Goal: Information Seeking & Learning: Learn about a topic

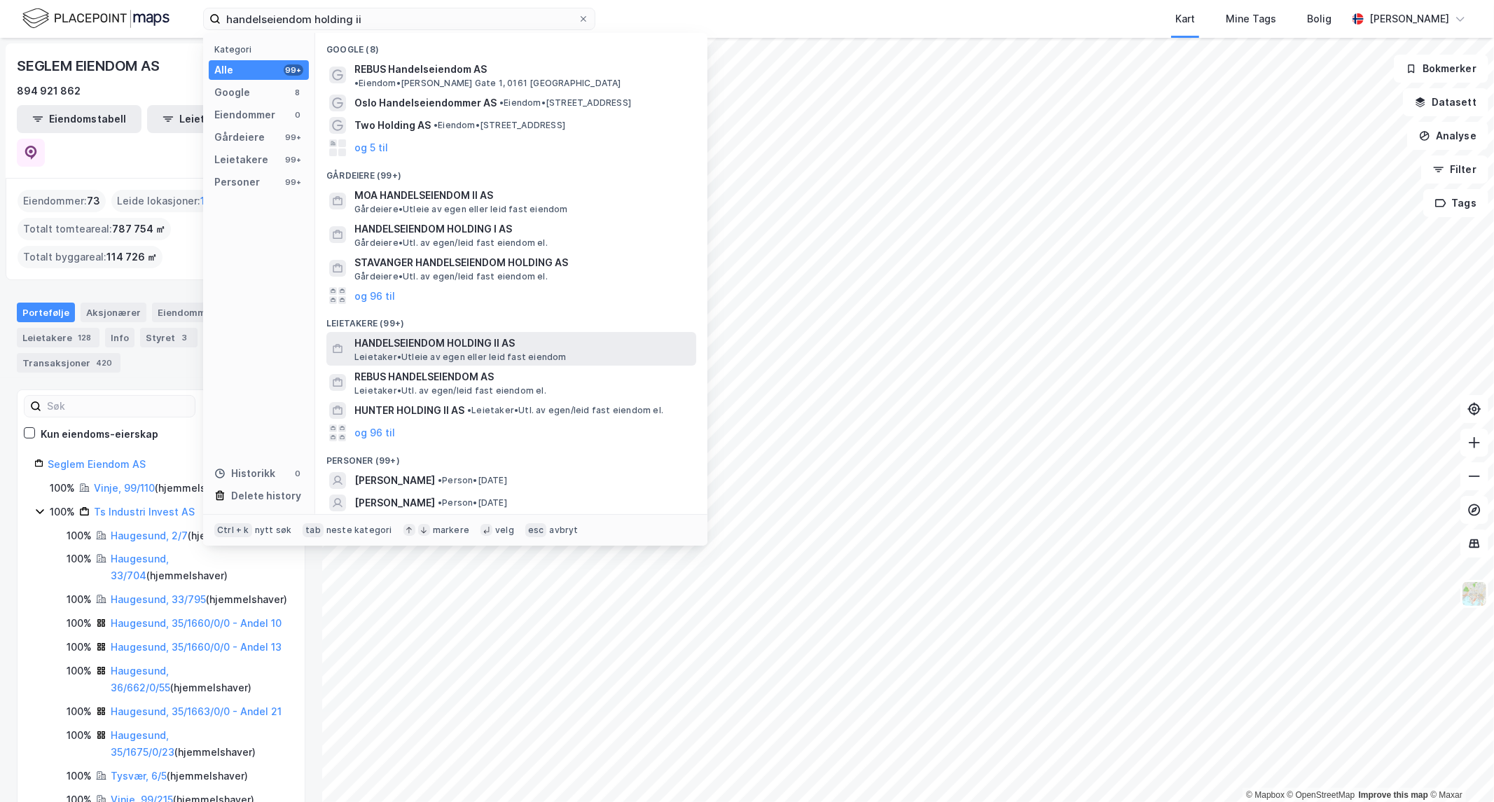
click at [429, 335] on span "HANDELSEIENDOM HOLDING II AS" at bounding box center [522, 343] width 336 height 17
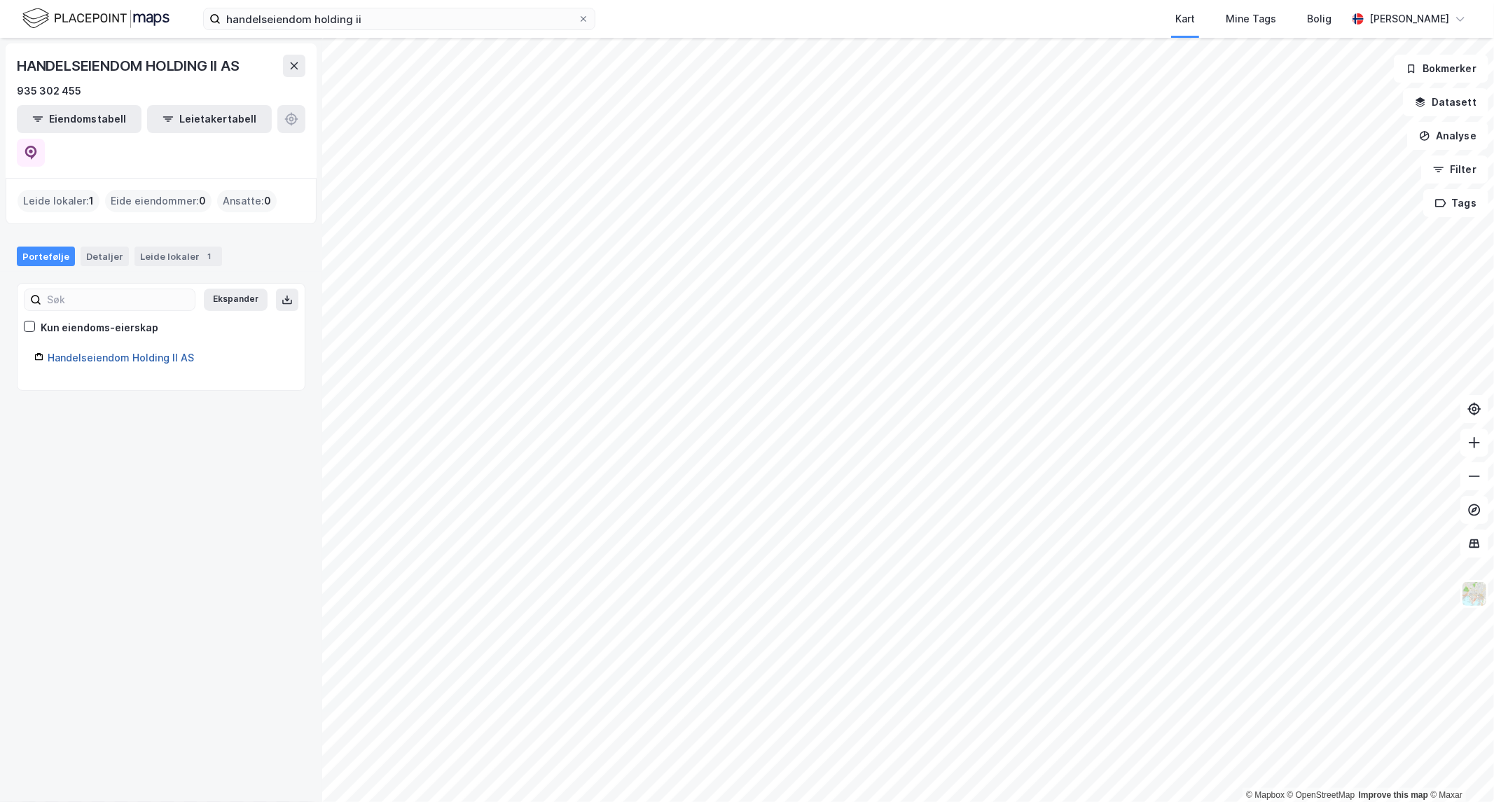
click at [72, 352] on link "Handelseiendom Holding II AS" at bounding box center [121, 358] width 146 height 12
click at [129, 190] on div "Eide eiendommer : 0" at bounding box center [158, 201] width 106 height 22
click at [55, 190] on div "Leide lokaler : 1" at bounding box center [59, 201] width 82 height 22
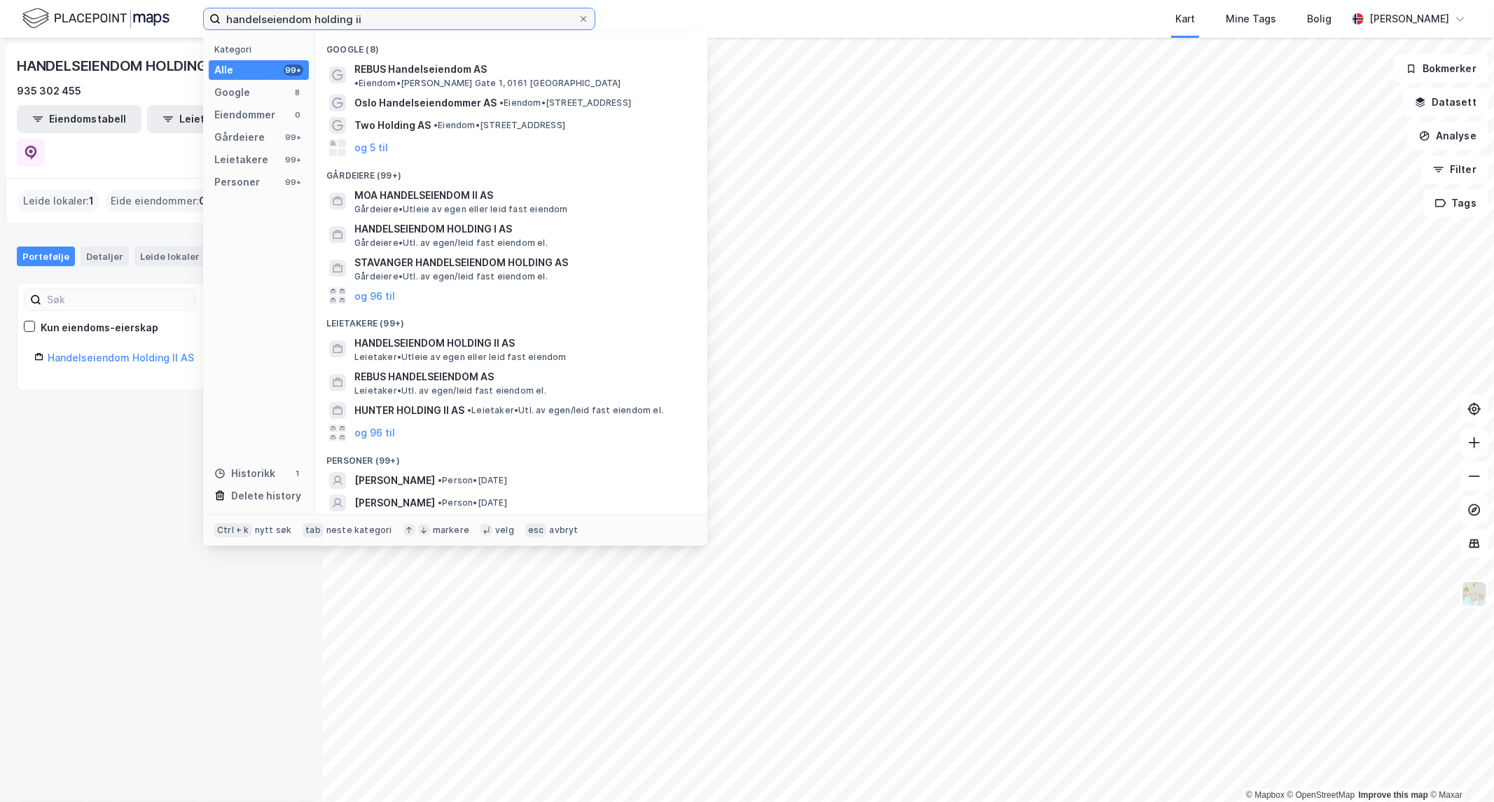
drag, startPoint x: 425, startPoint y: 27, endPoint x: -1025, endPoint y: 42, distance: 1450.3
click at [0, 42] on html "handelseiendom holding ii Kategori Alle 99+ Google 8 Eiendommer 0 Gårdeiere 99+…" at bounding box center [747, 401] width 1494 height 802
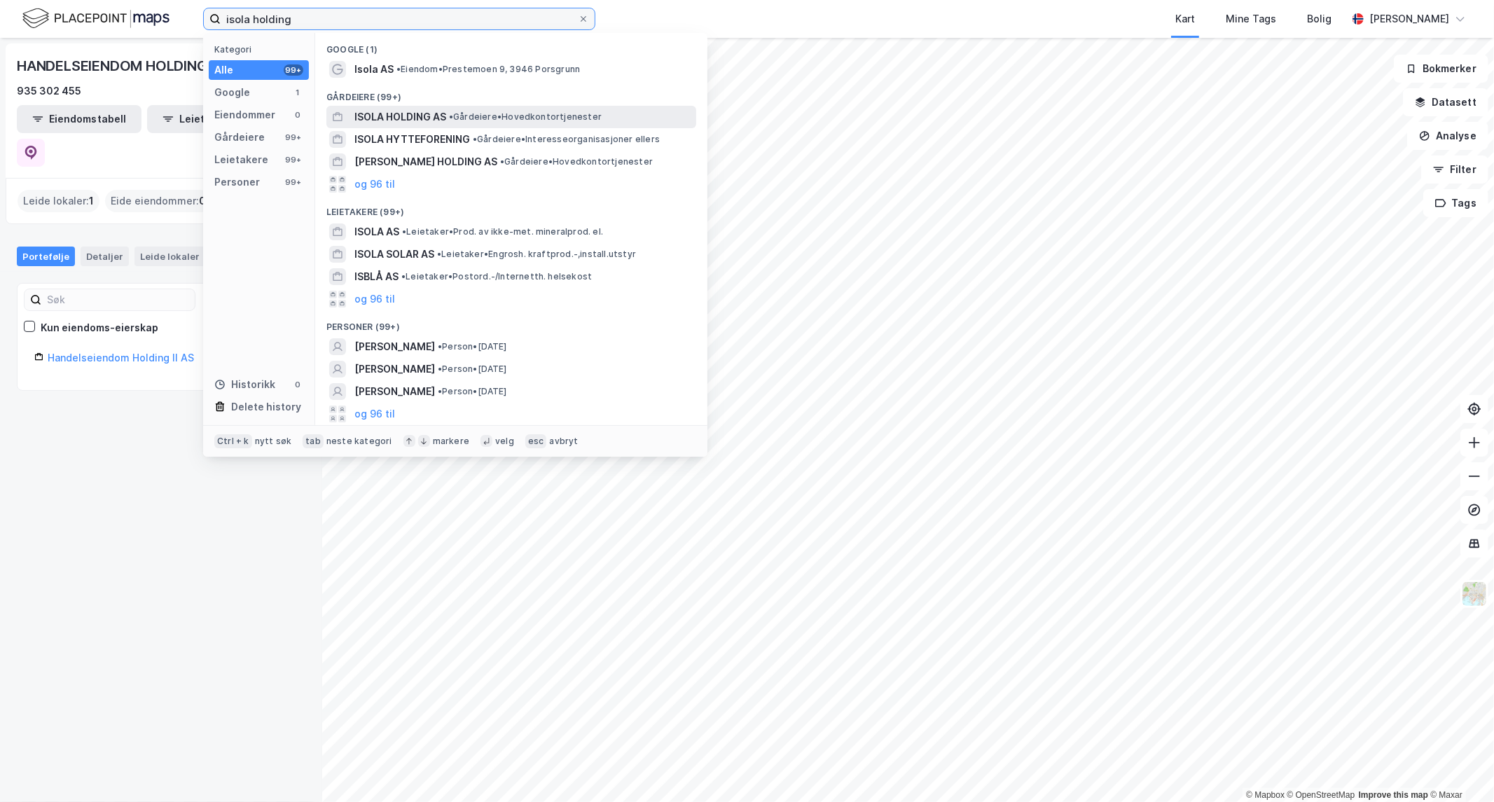
type input "isola holding"
click at [415, 115] on span "ISOLA HOLDING AS" at bounding box center [400, 117] width 92 height 17
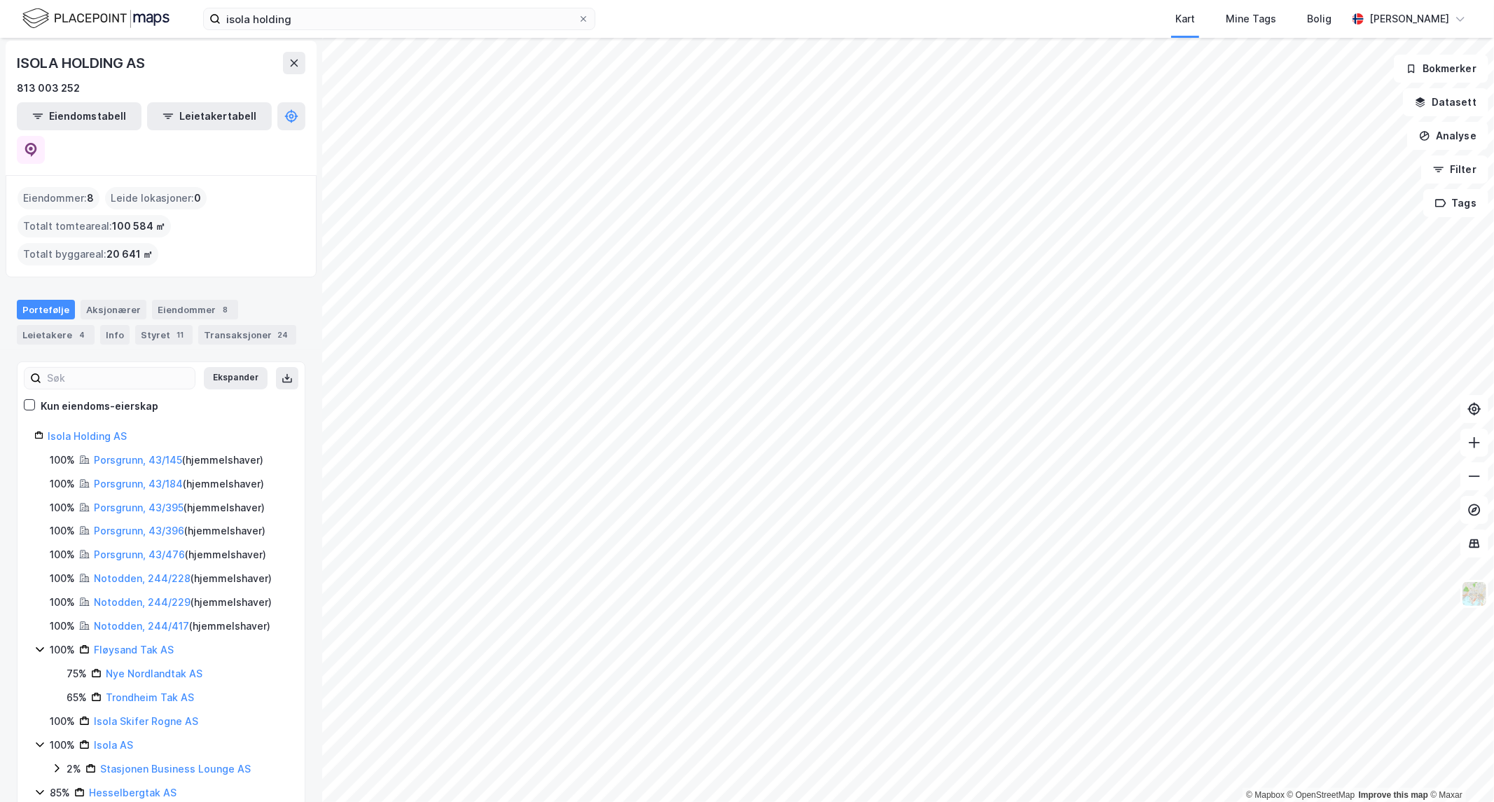
scroll to position [4, 0]
click at [787, 20] on div "isola holding Kart Mine Tags Bolig [PERSON_NAME] © Mapbox © OpenStreetMap Impro…" at bounding box center [747, 401] width 1494 height 802
click at [672, 32] on div "isola holding Kart Mine Tags Bolig [PERSON_NAME] © Mapbox © OpenStreetMap Impro…" at bounding box center [747, 401] width 1494 height 802
click at [534, 801] on html "isola holding Kart Mine Tags Bolig [PERSON_NAME] © Mapbox © OpenStreetMap Impro…" at bounding box center [747, 401] width 1494 height 802
click at [702, 801] on html "isola holding Kart Mine Tags Bolig [PERSON_NAME] © Mapbox © OpenStreetMap Impro…" at bounding box center [747, 401] width 1494 height 802
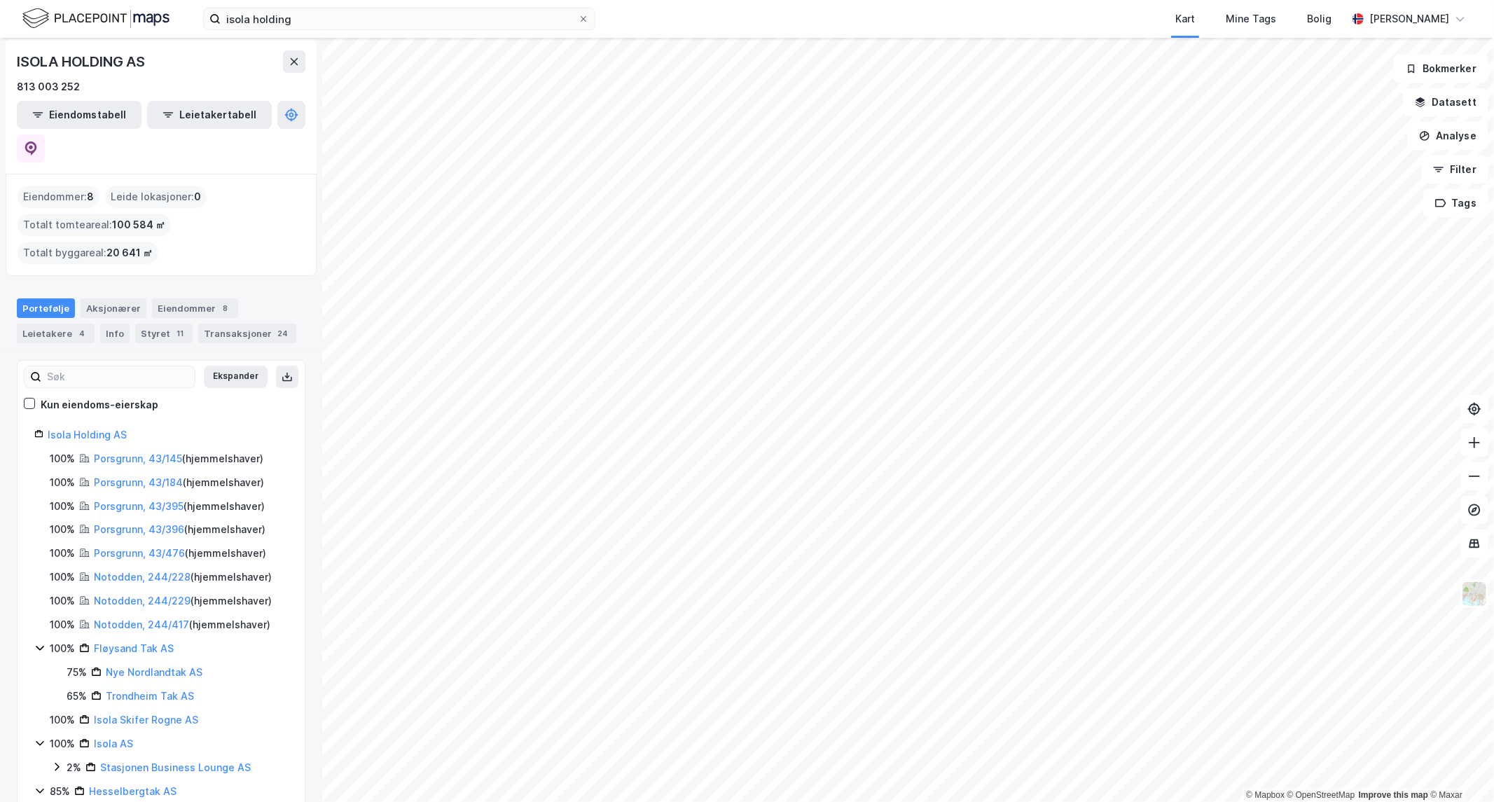
click at [996, 801] on html "isola holding Kart Mine Tags Bolig [PERSON_NAME] © Mapbox © OpenStreetMap Impro…" at bounding box center [747, 401] width 1494 height 802
click at [25, 398] on icon at bounding box center [30, 403] width 10 height 10
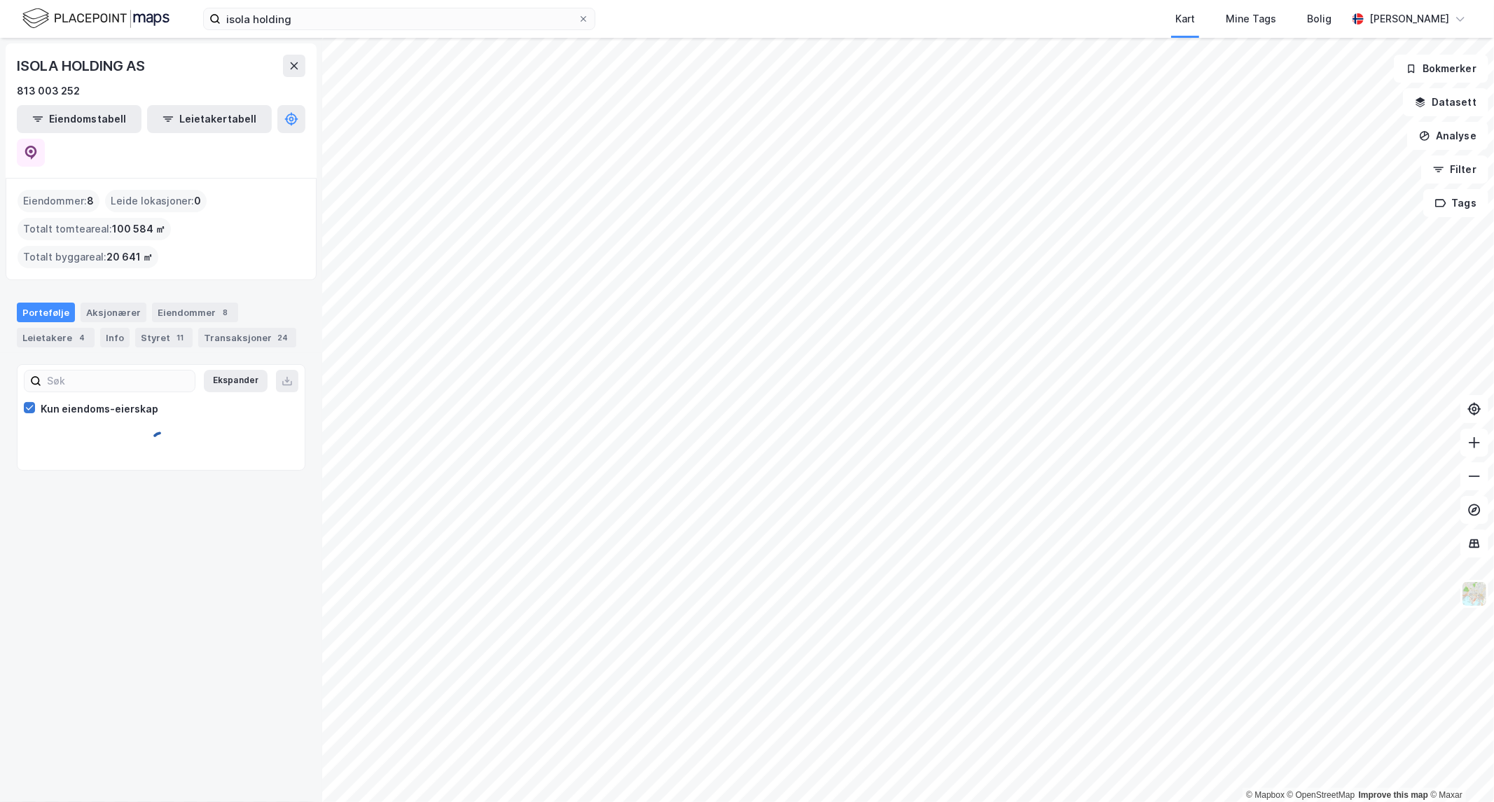
scroll to position [0, 0]
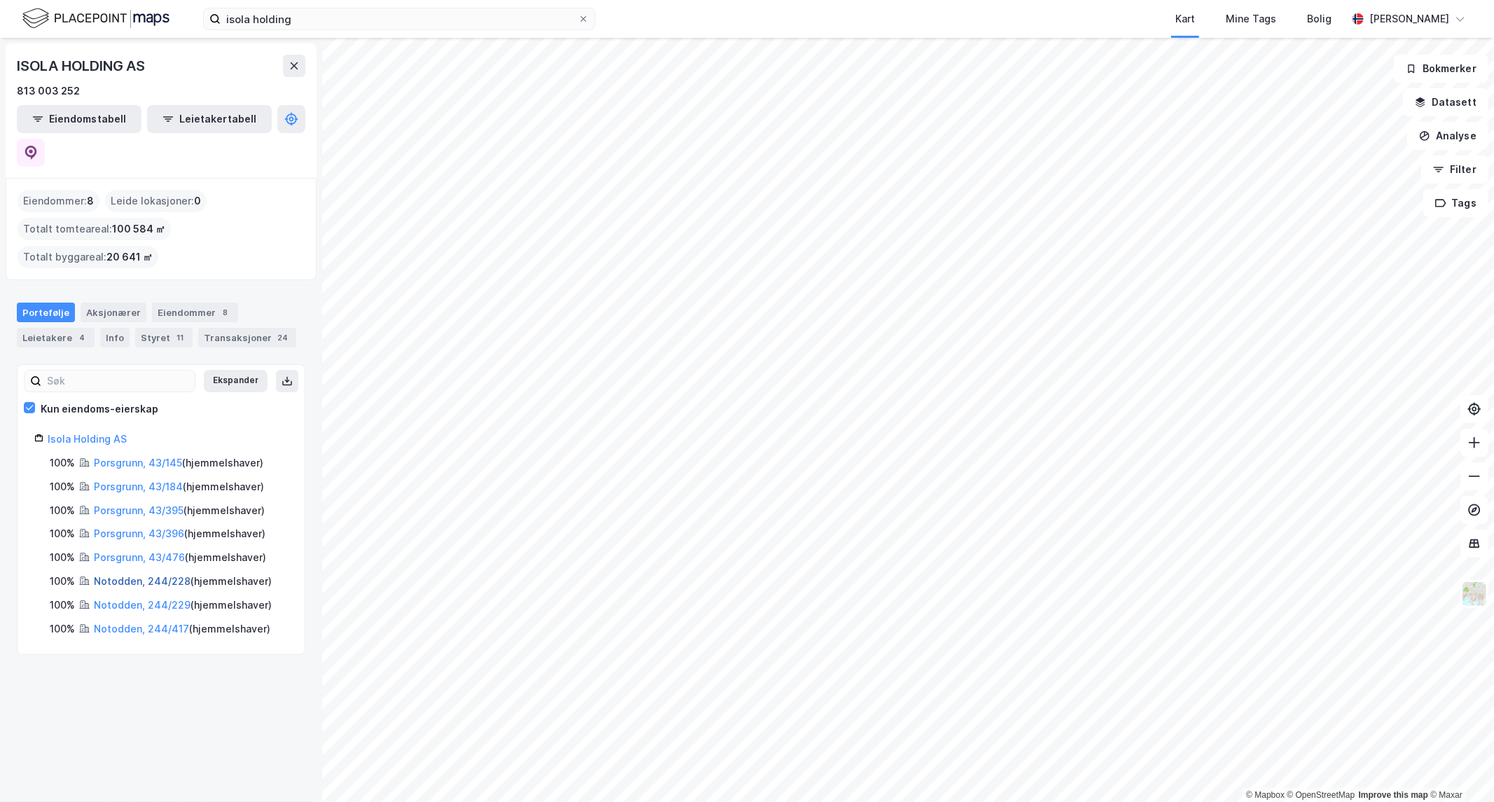
click at [104, 575] on link "Notodden, 244/228" at bounding box center [142, 581] width 97 height 12
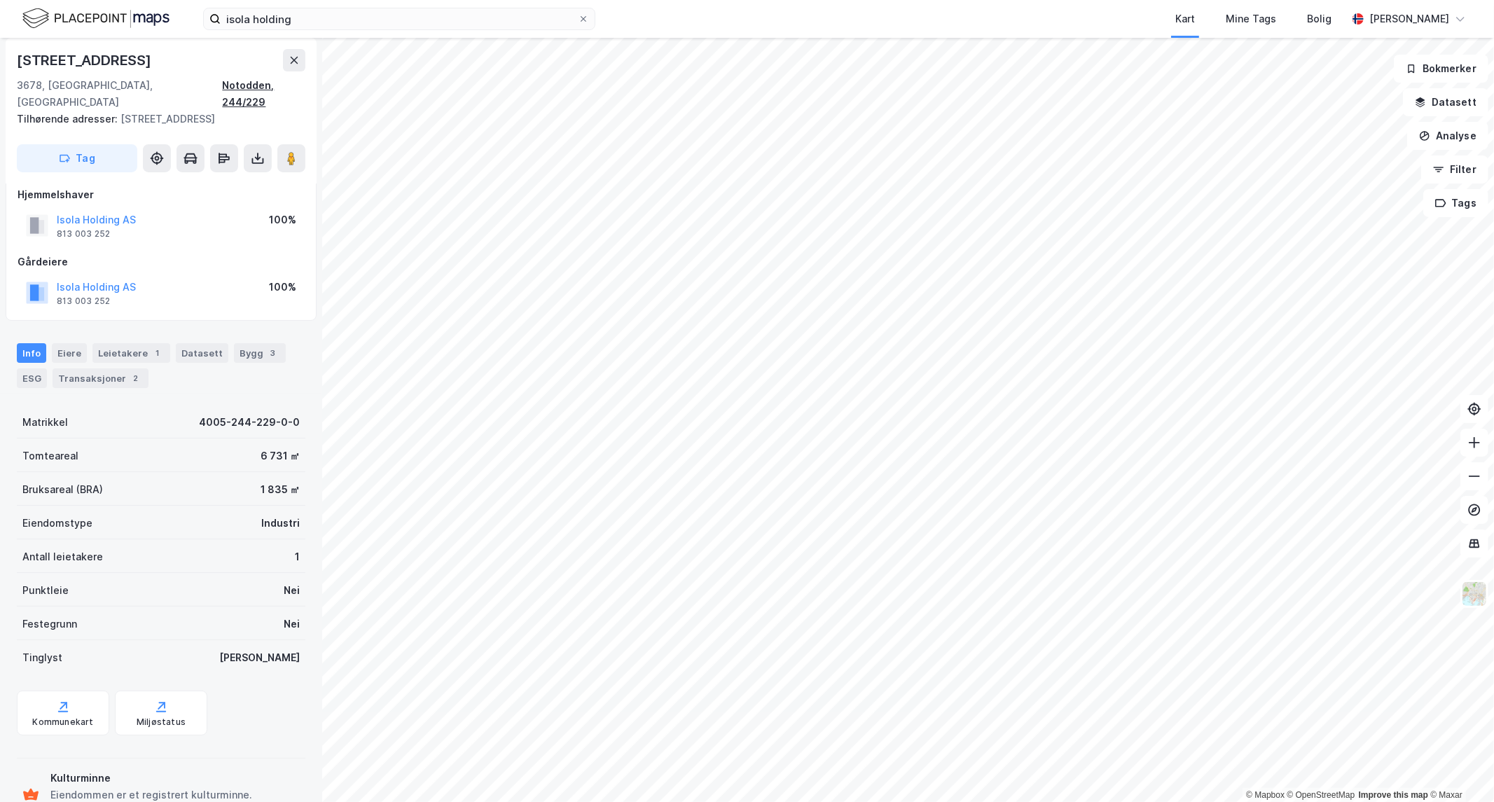
drag, startPoint x: 273, startPoint y: 91, endPoint x: 252, endPoint y: 85, distance: 21.7
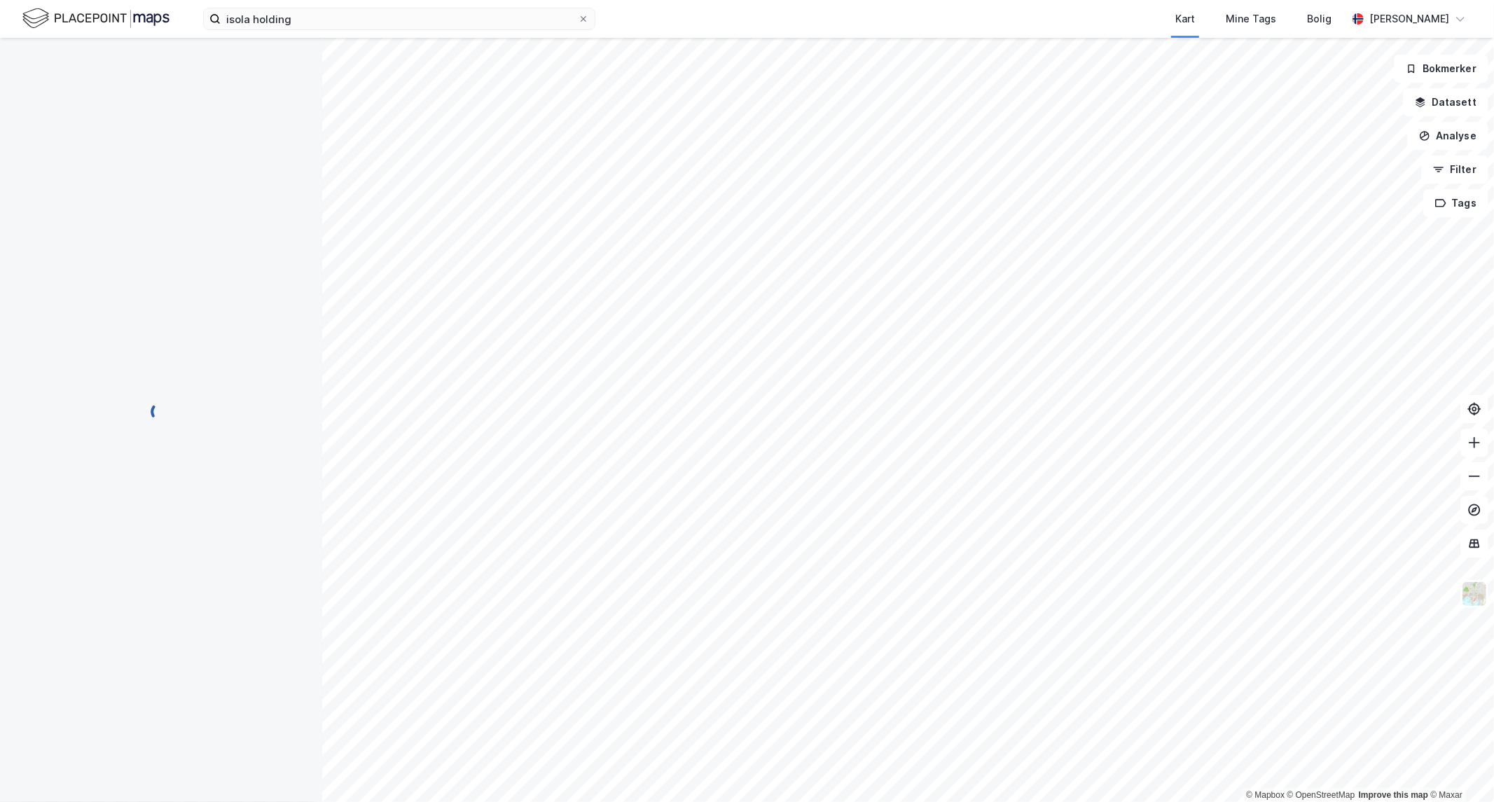
scroll to position [18, 0]
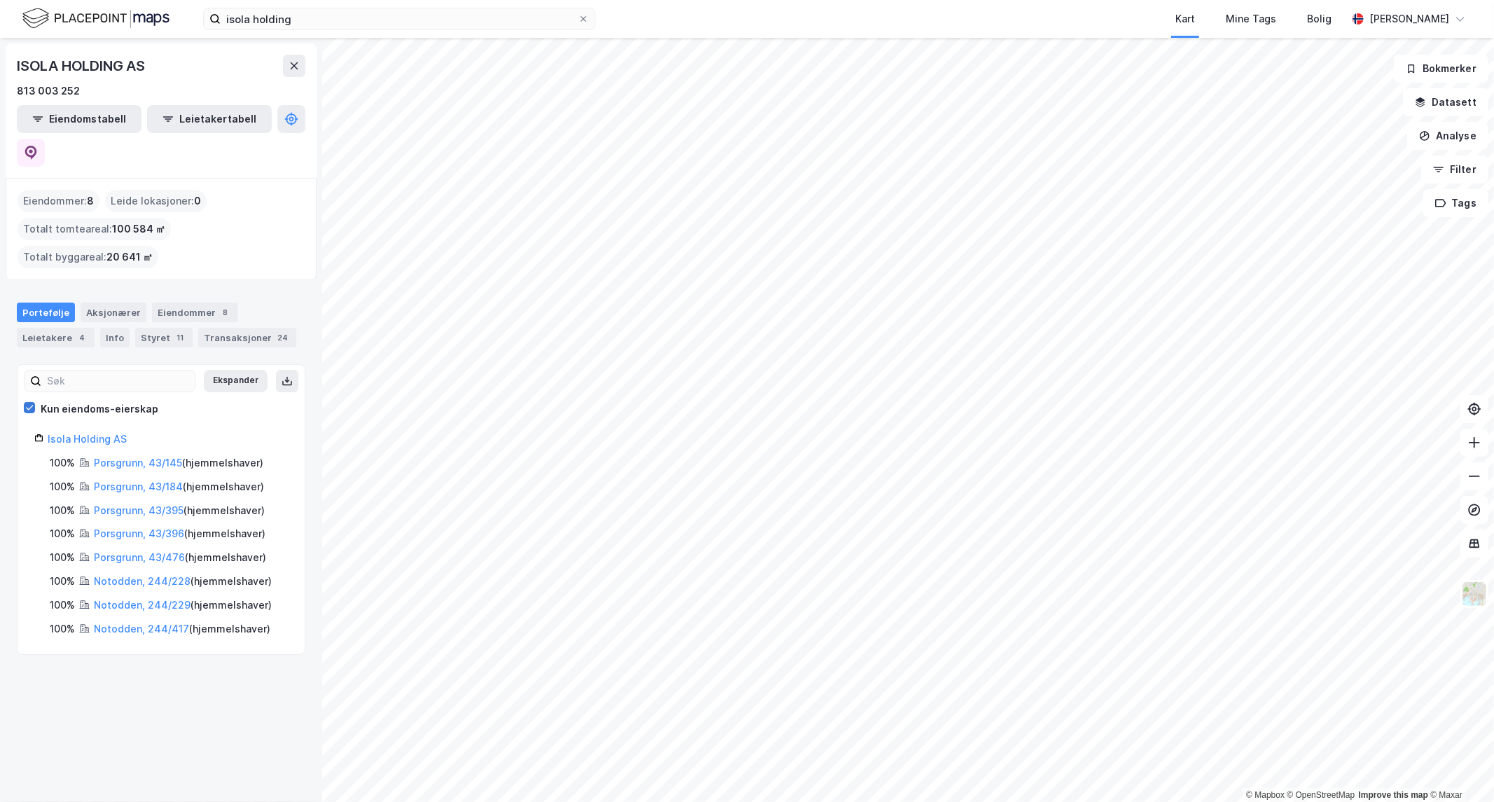
click at [27, 403] on icon at bounding box center [30, 408] width 10 height 10
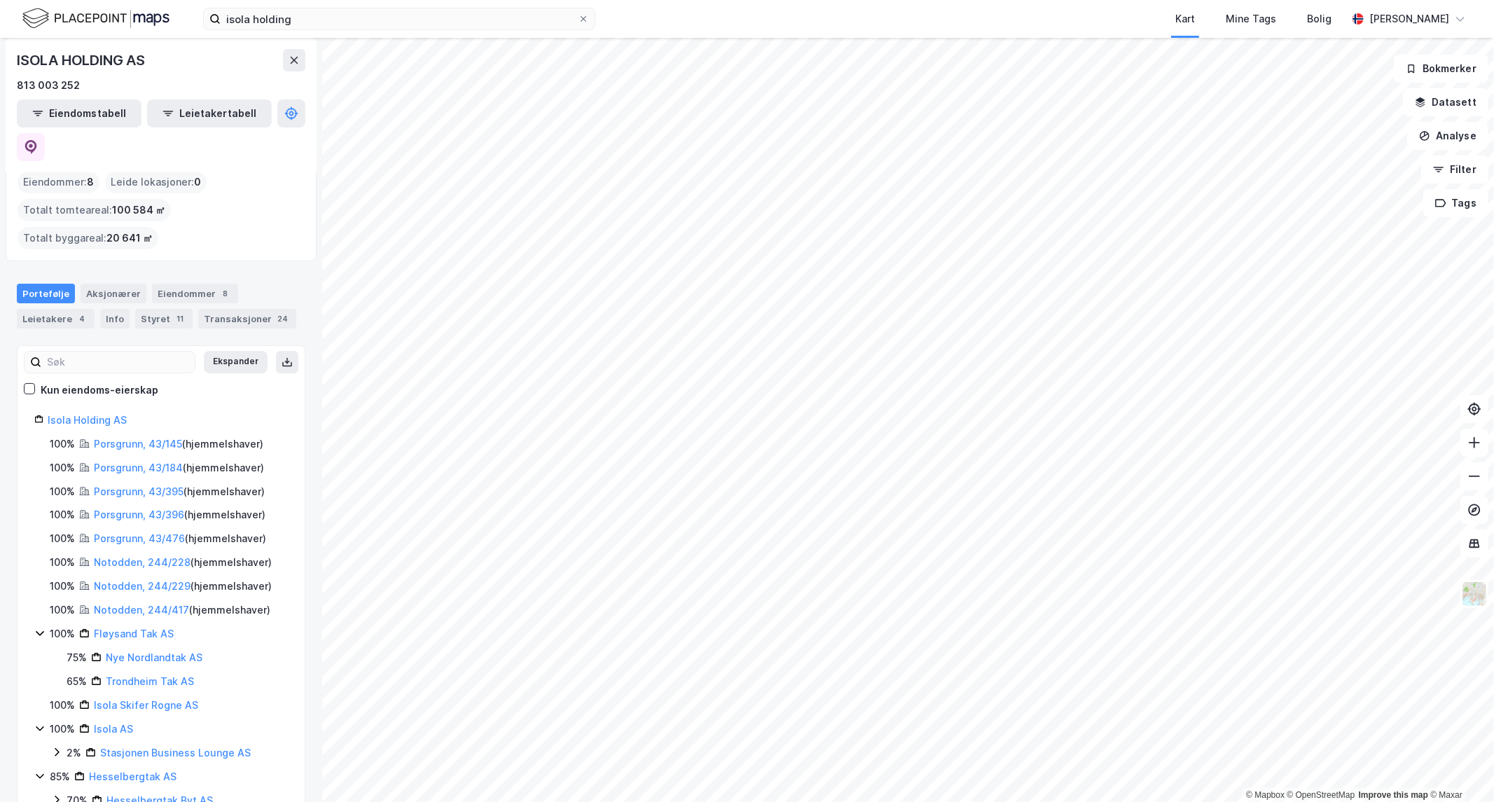
scroll to position [50, 0]
